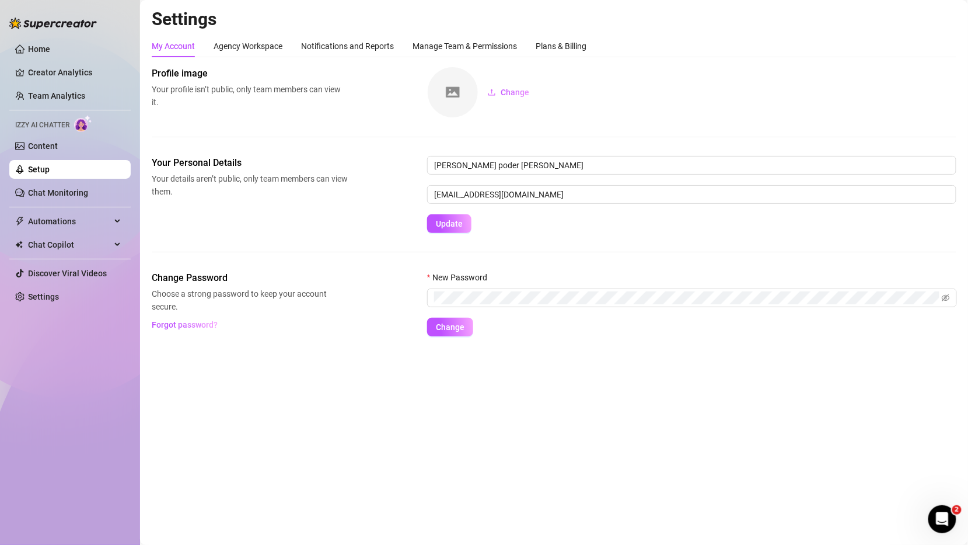
click at [50, 169] on link "Setup" at bounding box center [39, 169] width 22 height 9
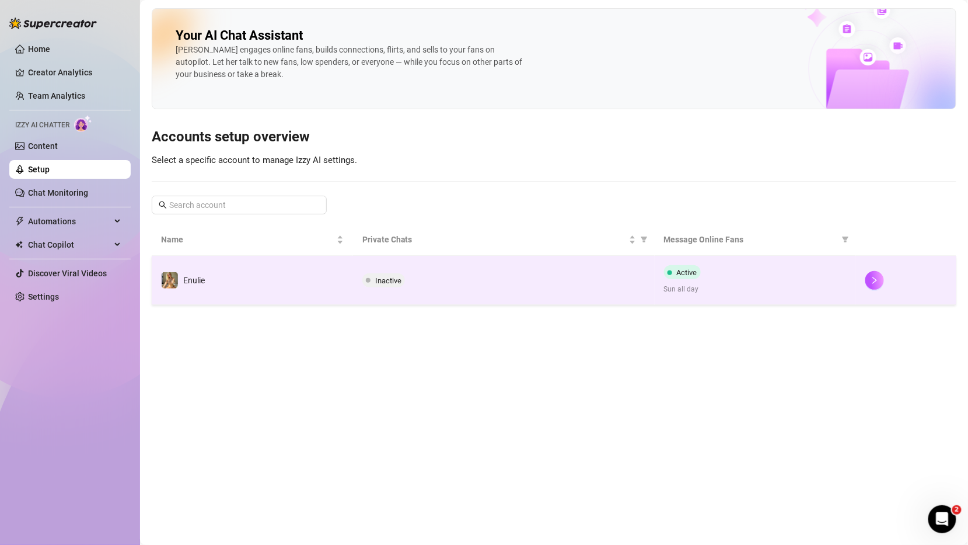
click at [334, 280] on td "Enulie" at bounding box center [252, 280] width 201 height 49
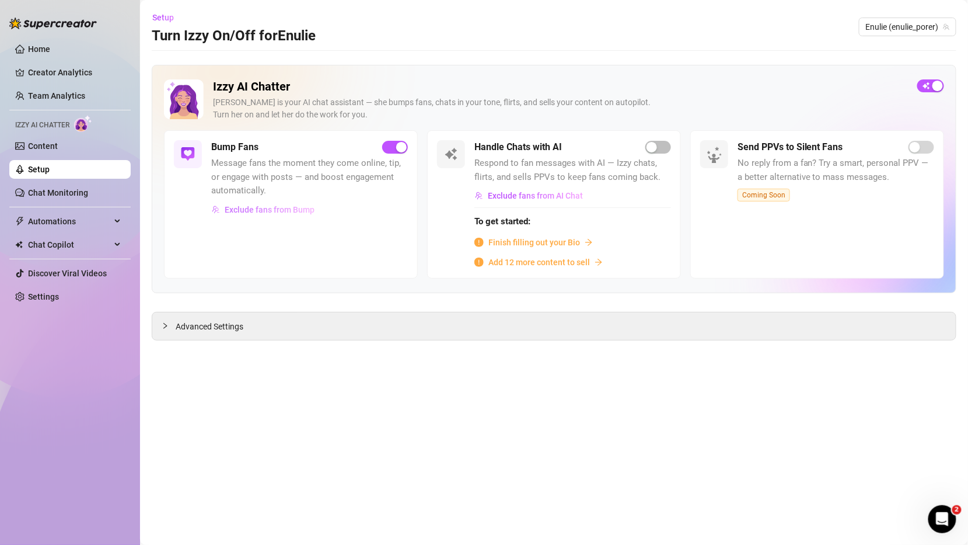
click at [265, 203] on button "Exclude fans from Bump" at bounding box center [263, 209] width 104 height 19
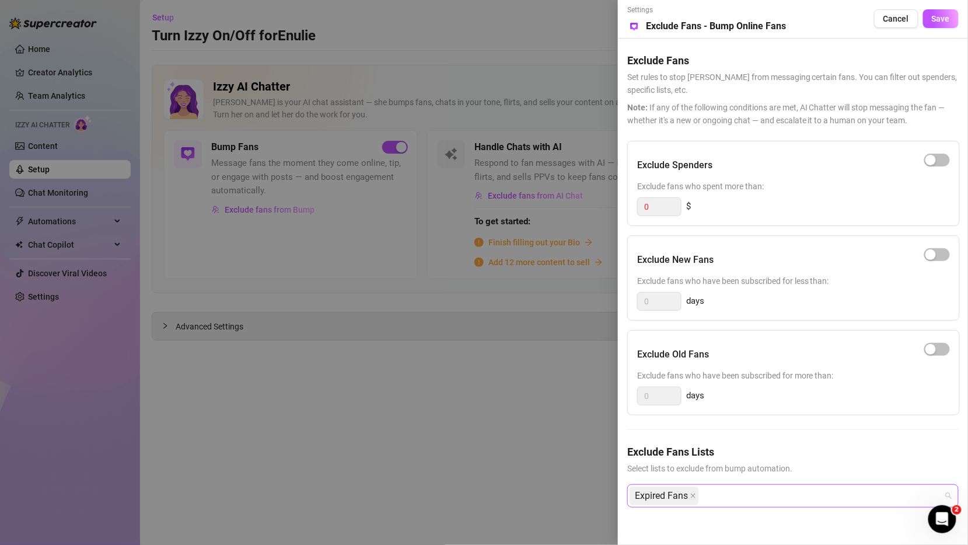
click at [736, 500] on div "Expired Fans" at bounding box center [787, 495] width 315 height 21
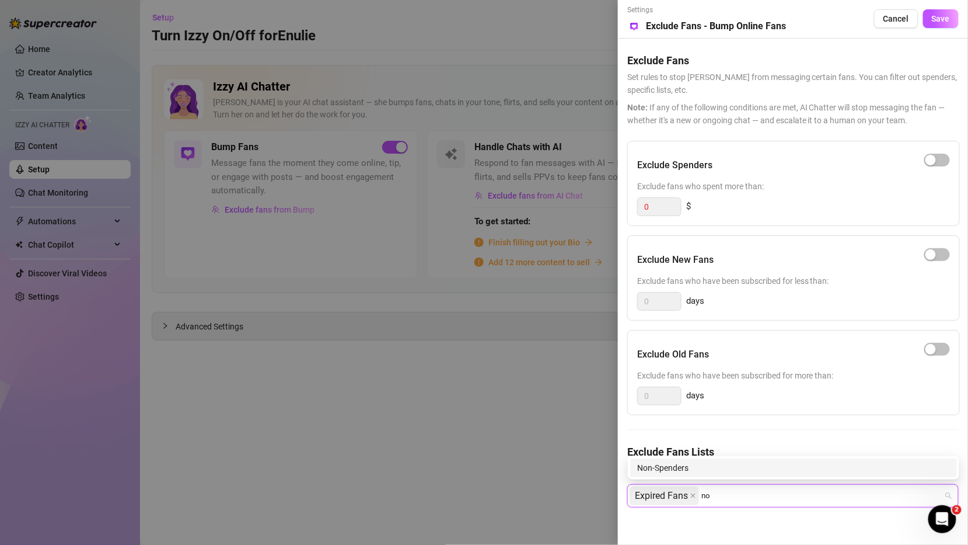
type input "n"
type input "b"
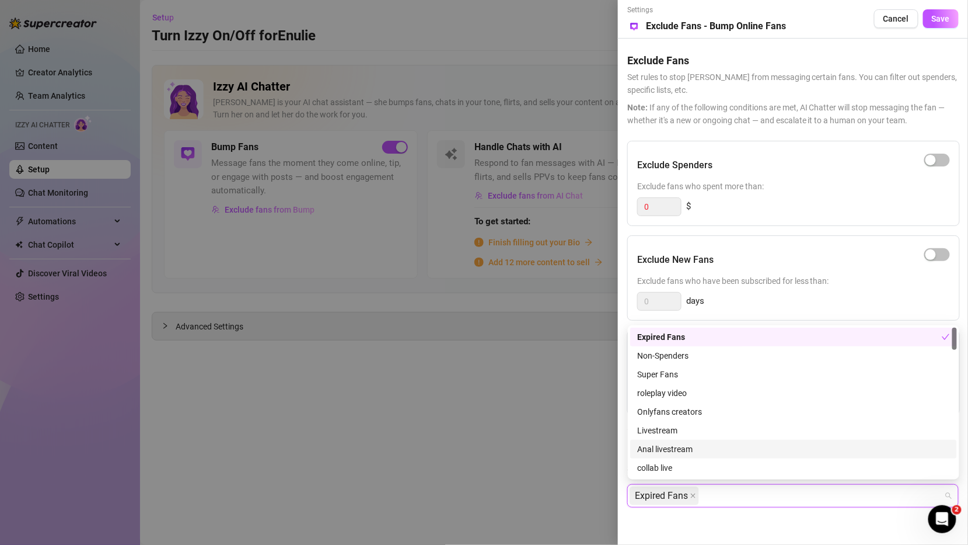
click at [541, 393] on div at bounding box center [484, 272] width 968 height 545
